Goal: Register for event/course

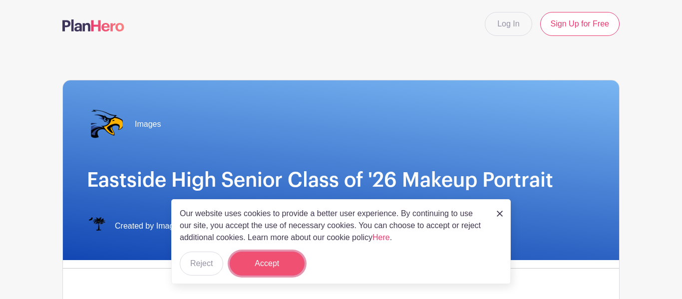
click at [270, 263] on button "Accept" at bounding box center [267, 264] width 75 height 24
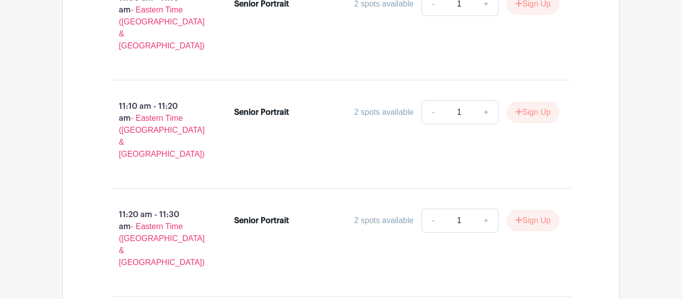
scroll to position [2081, 0]
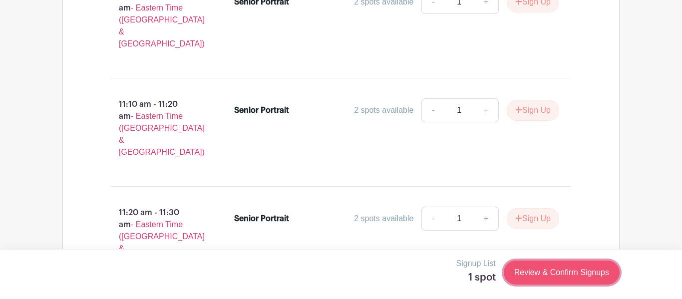
click at [524, 270] on link "Review & Confirm Signups" at bounding box center [562, 273] width 116 height 24
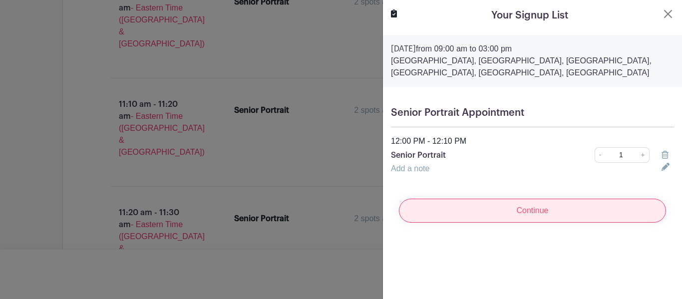
click at [516, 218] on input "Continue" at bounding box center [532, 211] width 267 height 24
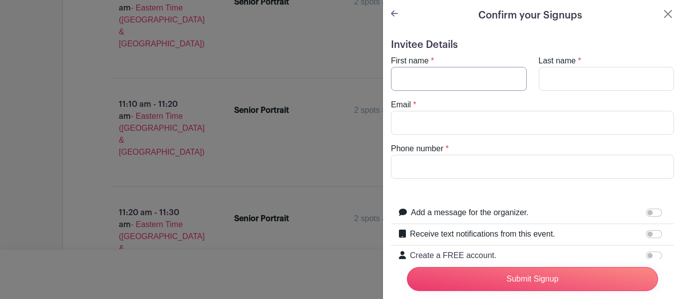
click at [421, 84] on input "First name" at bounding box center [459, 79] width 136 height 24
type input "[PERSON_NAME]"
click at [608, 73] on input "Last name" at bounding box center [607, 79] width 136 height 24
type input "[PERSON_NAME]"
click at [472, 131] on input "Email" at bounding box center [532, 123] width 283 height 24
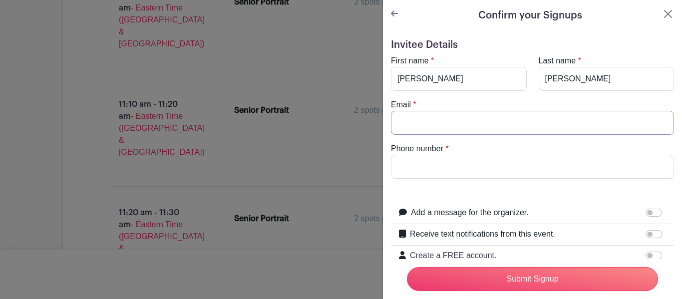
type input "[EMAIL_ADDRESS][DOMAIN_NAME]"
click at [439, 172] on input "Phone number" at bounding box center [532, 167] width 283 height 24
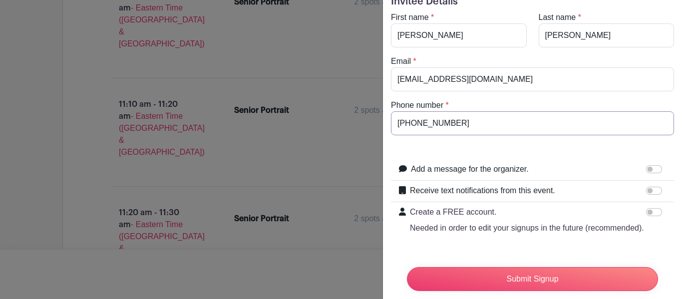
scroll to position [62, 0]
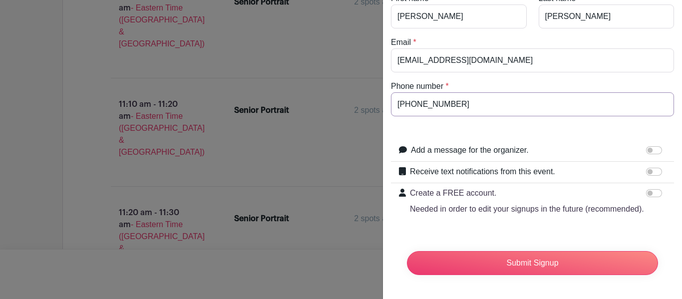
type input "[PHONE_NUMBER]"
click at [653, 173] on input "Receive text notifications from this event." at bounding box center [654, 172] width 16 height 8
checkbox input "true"
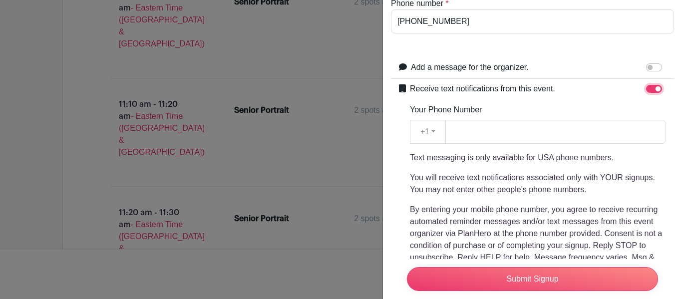
scroll to position [150, 0]
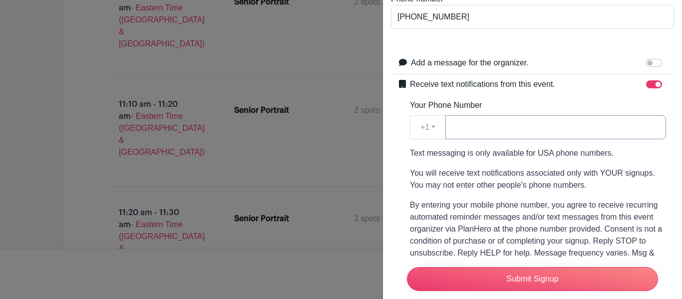
click at [477, 128] on input "Your Phone Number" at bounding box center [555, 127] width 221 height 24
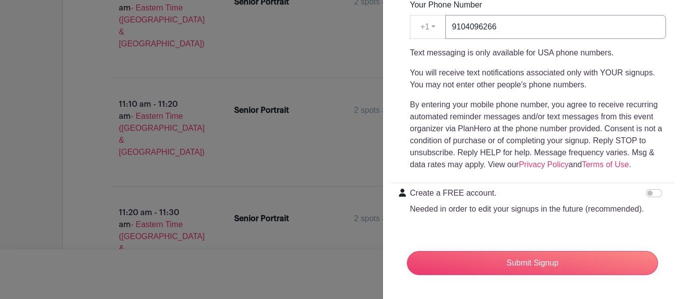
scroll to position [248, 0]
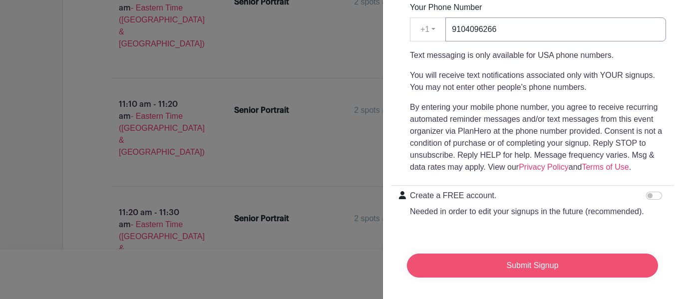
type input "9104096266"
click at [479, 271] on input "Submit Signup" at bounding box center [532, 266] width 251 height 24
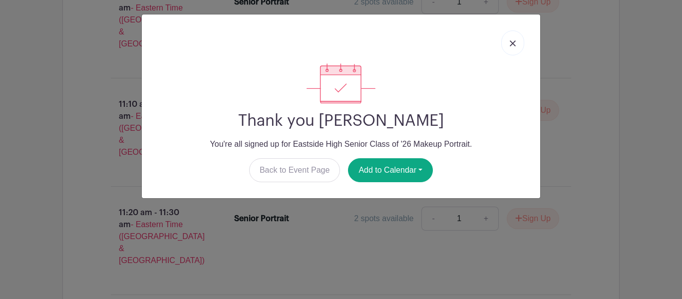
click at [510, 33] on link at bounding box center [512, 42] width 23 height 25
